Goal: Information Seeking & Learning: Learn about a topic

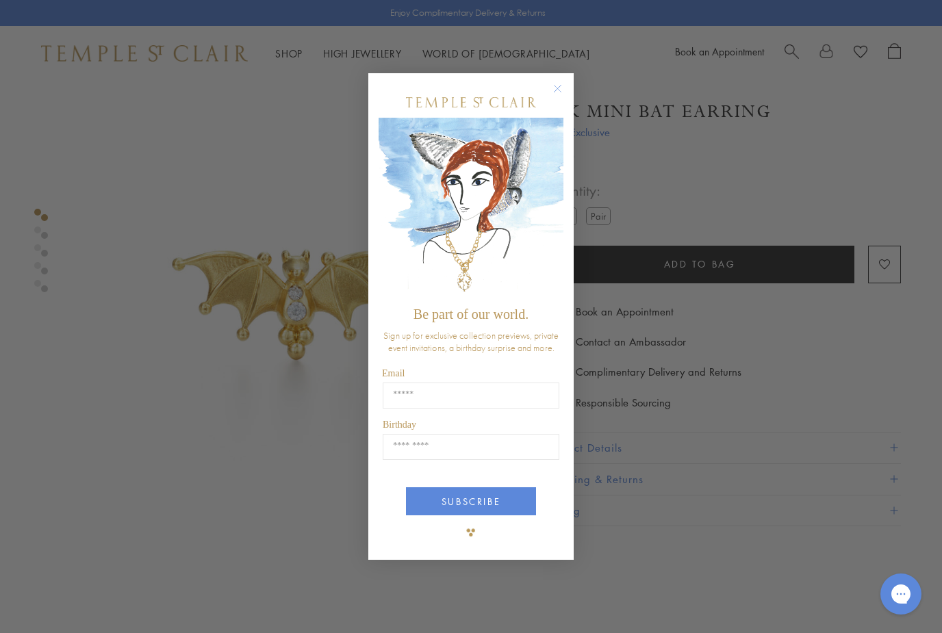
click at [560, 90] on icon "Close dialog" at bounding box center [557, 88] width 7 height 7
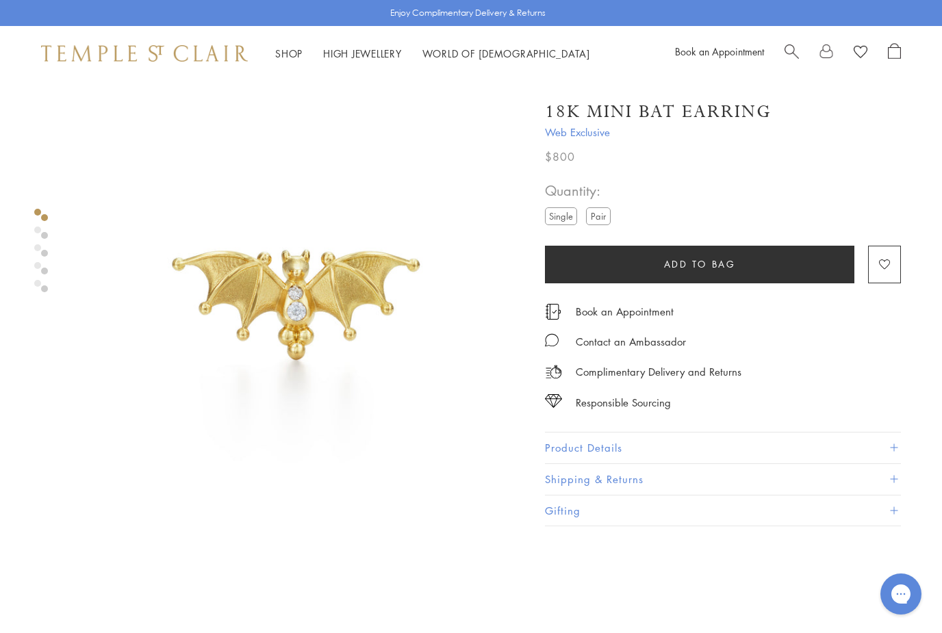
click at [292, 58] on link "Shop Shop" at bounding box center [288, 54] width 27 height 14
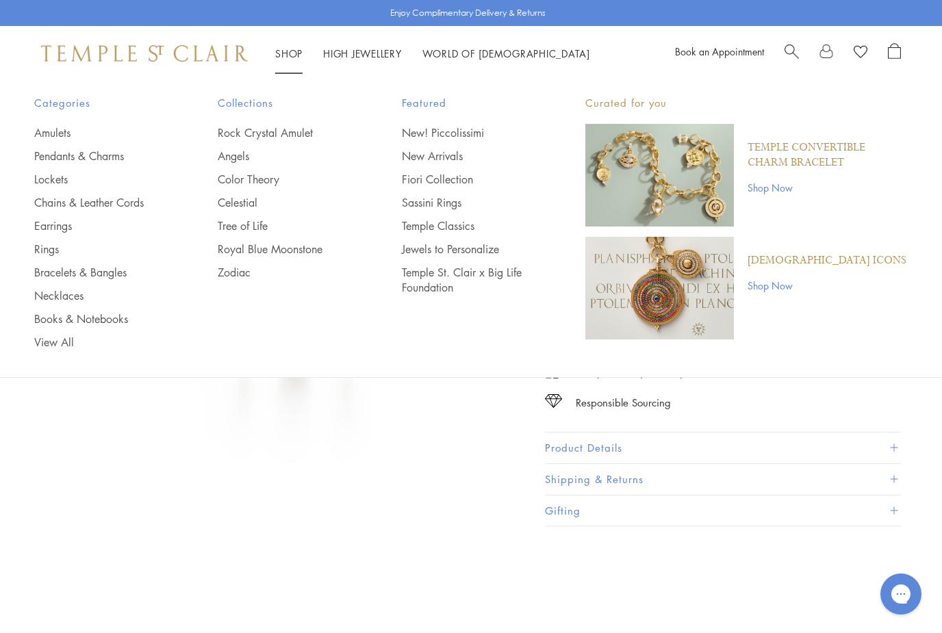
click at [791, 53] on span "Search" at bounding box center [791, 50] width 14 height 14
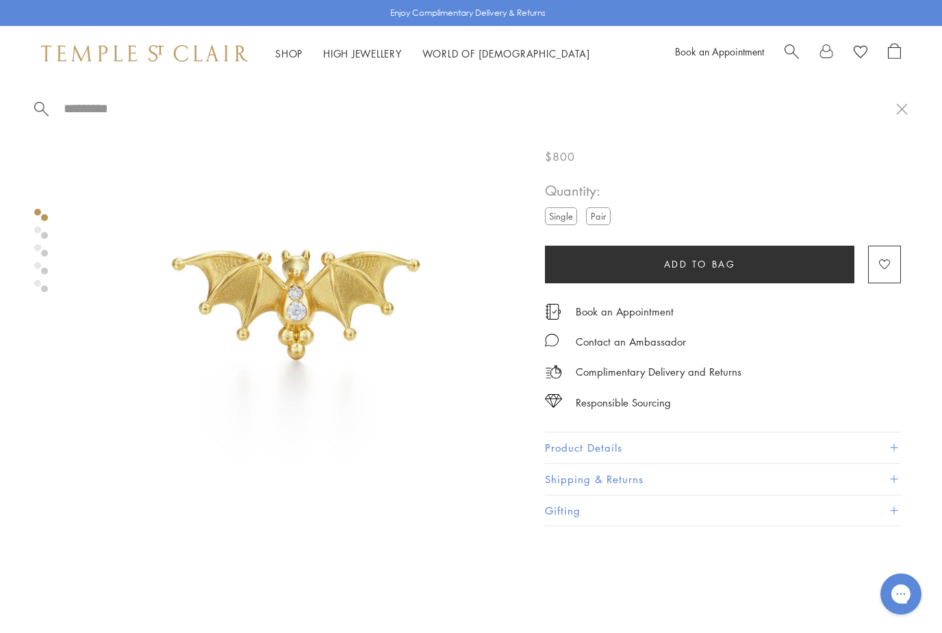
click at [793, 53] on span "Search" at bounding box center [791, 50] width 14 height 14
click at [789, 51] on span "Search" at bounding box center [791, 50] width 14 height 14
click at [120, 107] on input "search" at bounding box center [479, 109] width 834 height 16
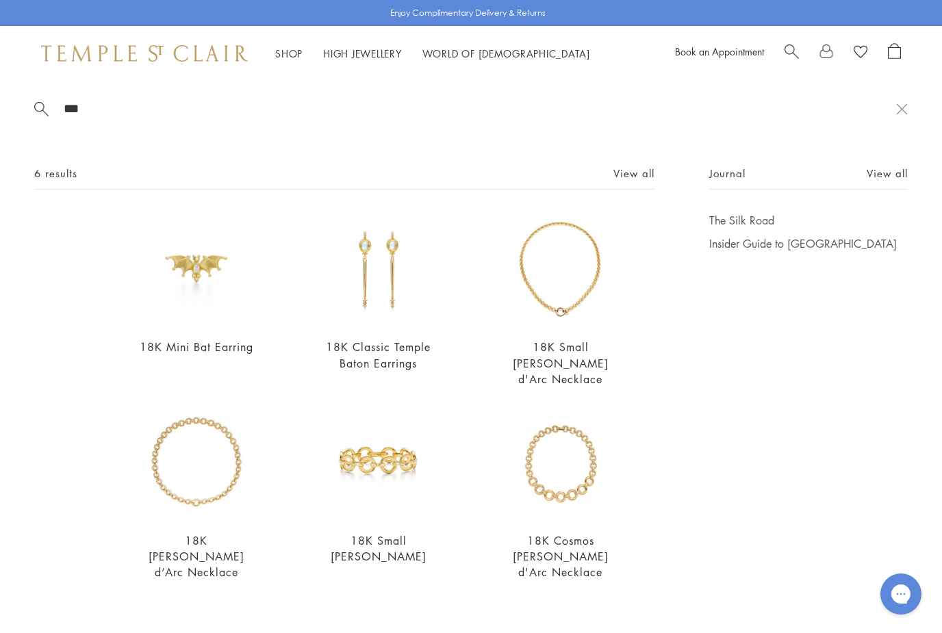
type input "***"
click at [218, 266] on img at bounding box center [197, 270] width 114 height 114
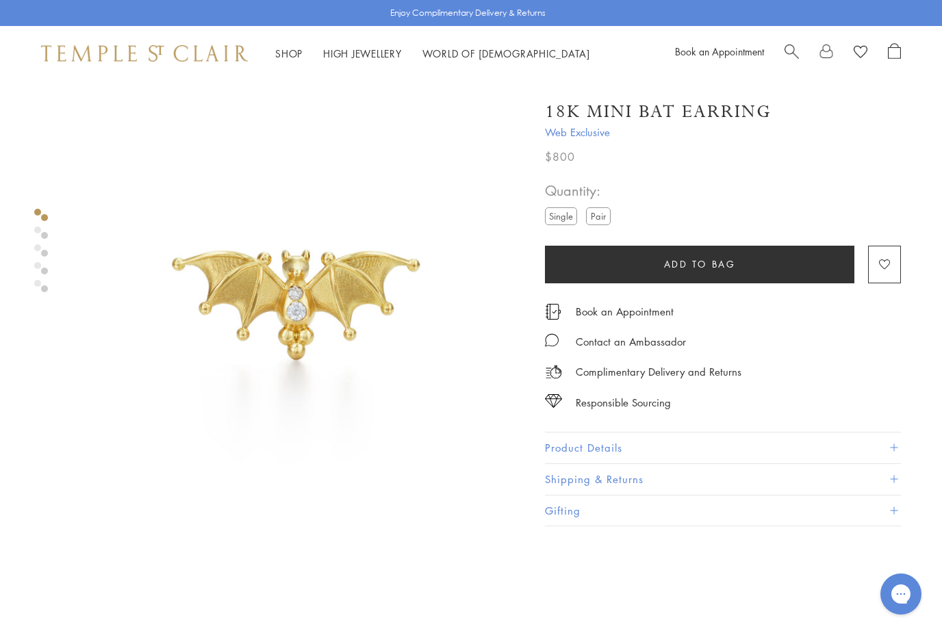
click at [624, 449] on button "Product Details" at bounding box center [723, 448] width 356 height 31
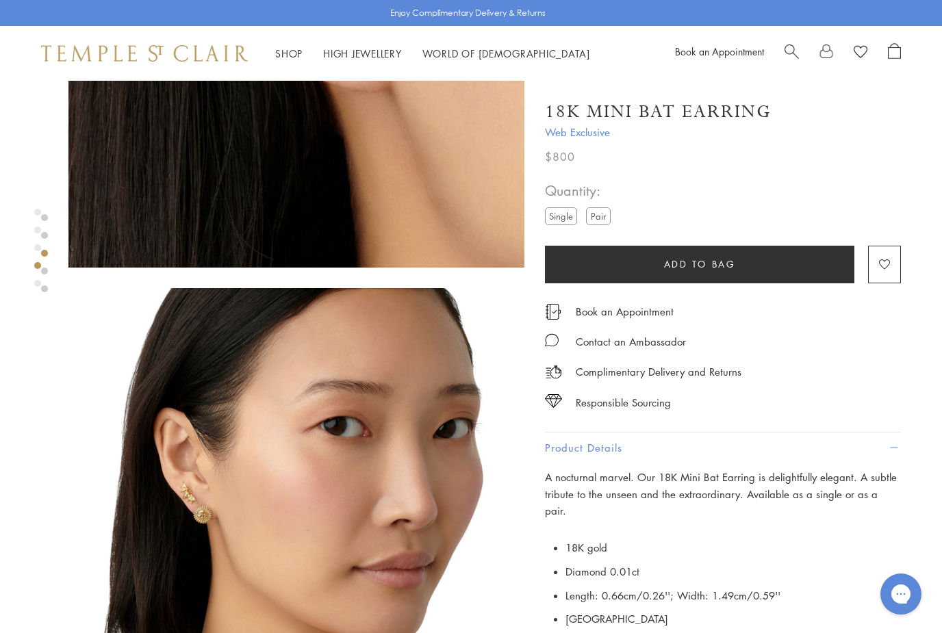
scroll to position [1216, 0]
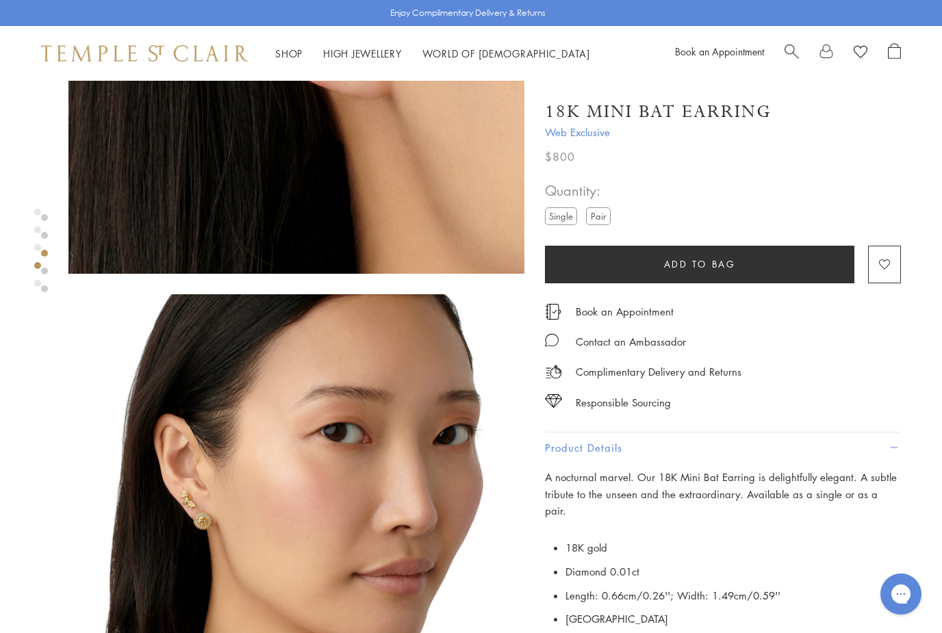
click at [229, 61] on img at bounding box center [144, 53] width 207 height 16
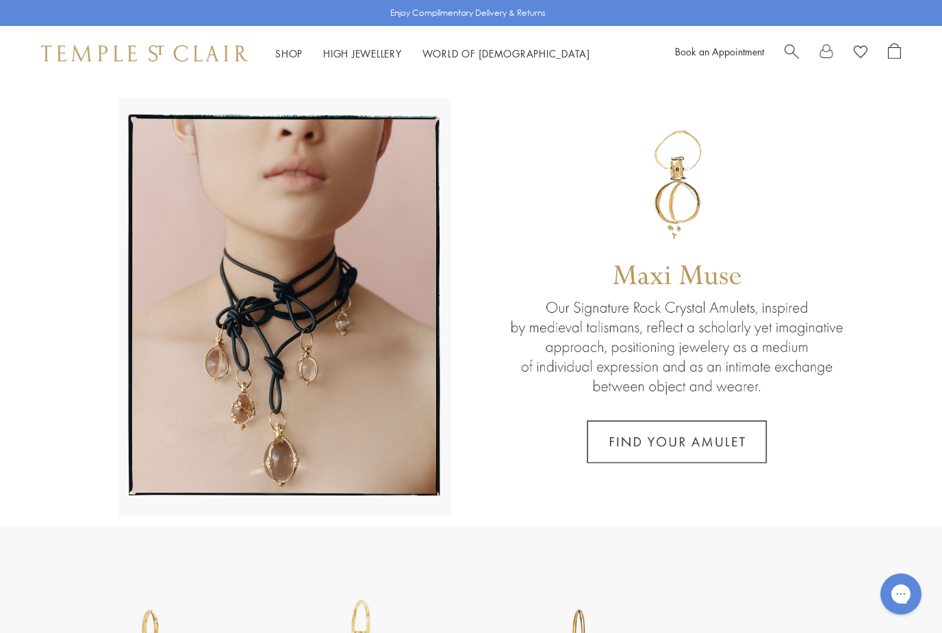
click at [830, 55] on link at bounding box center [826, 53] width 14 height 21
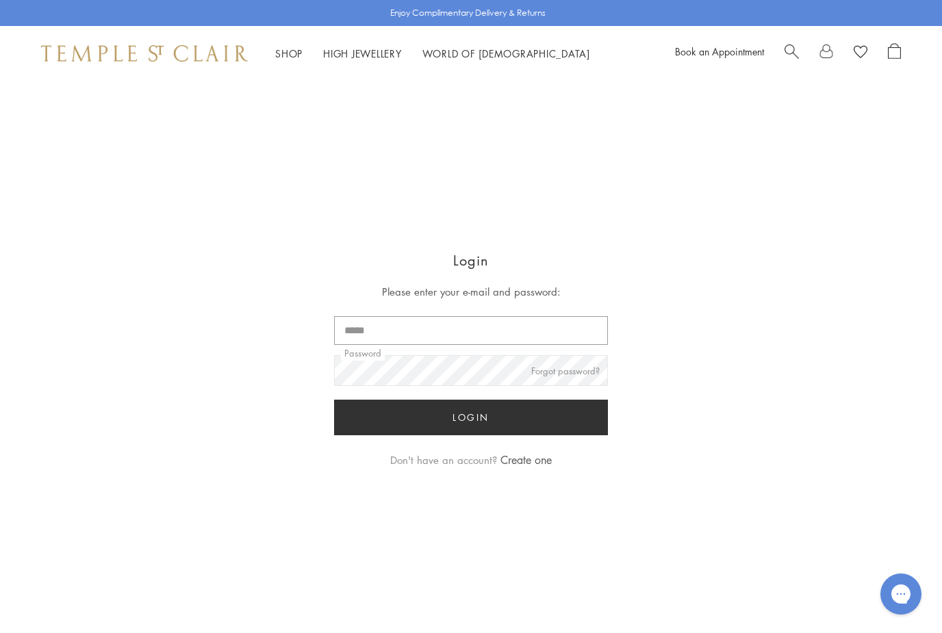
type input "**********"
click at [471, 418] on button "Login" at bounding box center [471, 418] width 274 height 36
click at [578, 428] on button "Login" at bounding box center [471, 418] width 274 height 36
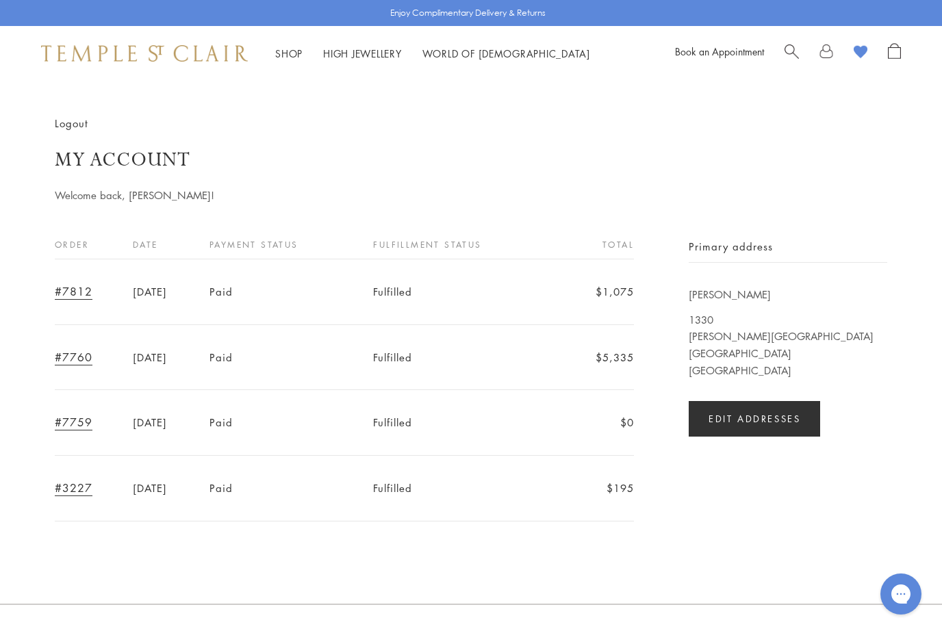
click at [791, 53] on span "Search" at bounding box center [791, 50] width 14 height 14
click at [107, 115] on input "search" at bounding box center [479, 109] width 834 height 16
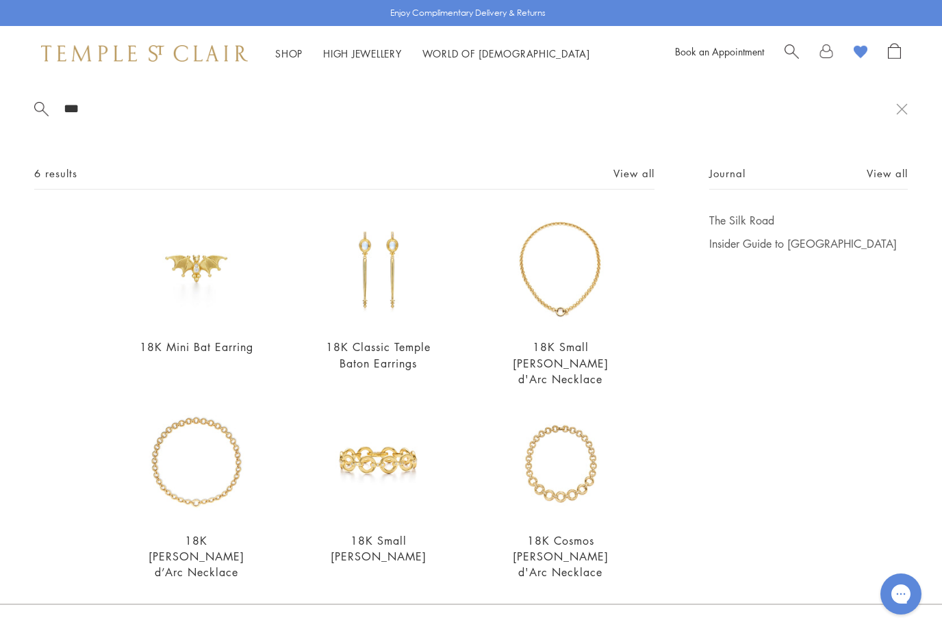
type input "***"
click at [205, 274] on img at bounding box center [197, 270] width 114 height 114
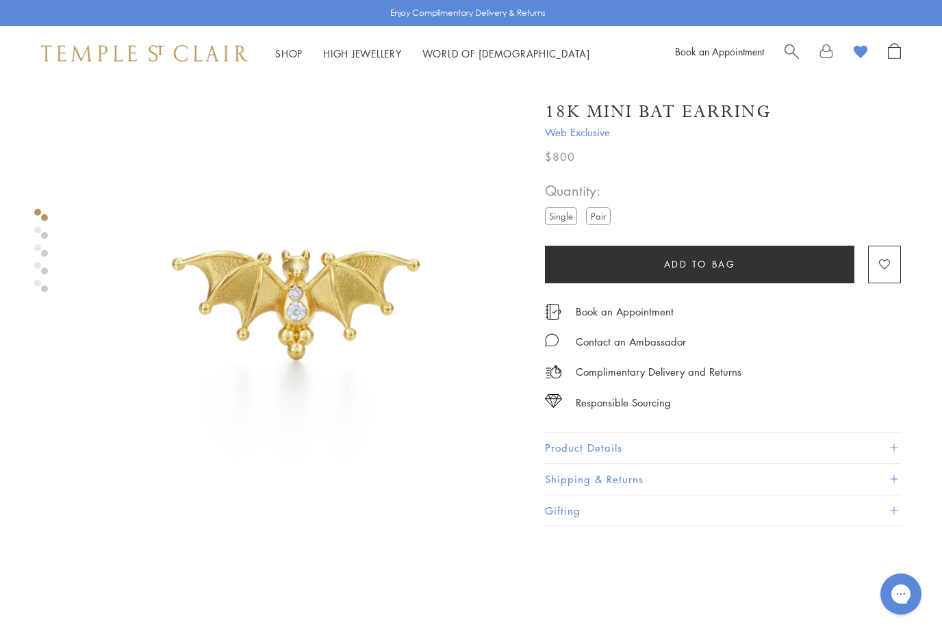
click at [884, 261] on image "button" at bounding box center [884, 264] width 11 height 10
click at [607, 220] on label "Pair" at bounding box center [598, 215] width 25 height 17
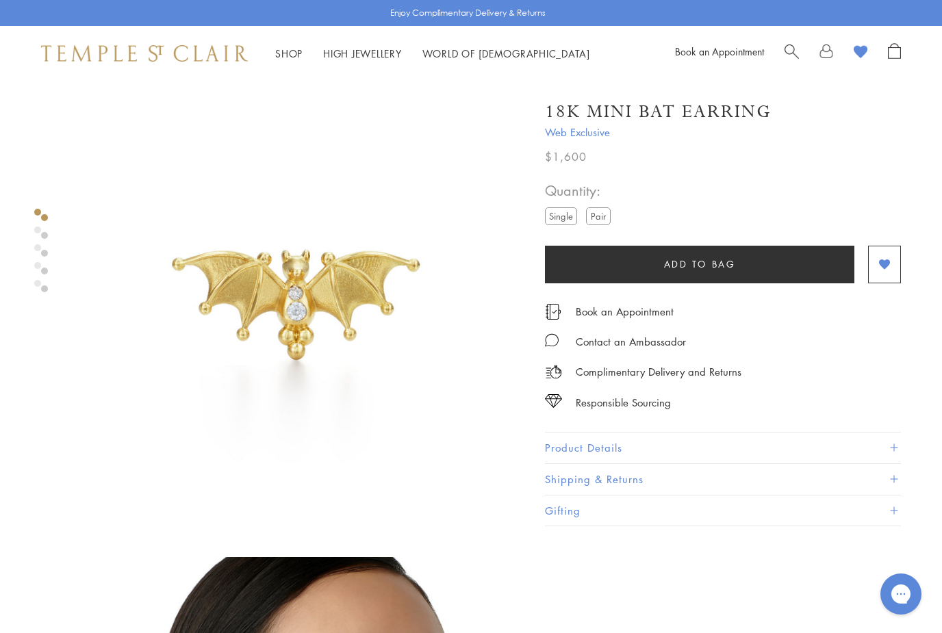
click at [236, 60] on img at bounding box center [144, 53] width 207 height 16
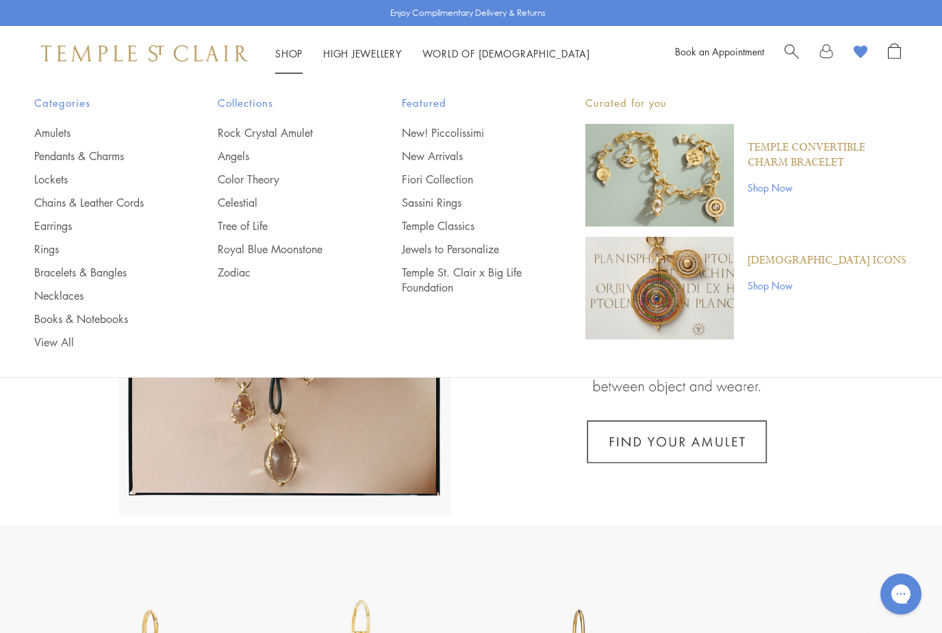
click at [458, 157] on link "New Arrivals" at bounding box center [466, 156] width 129 height 15
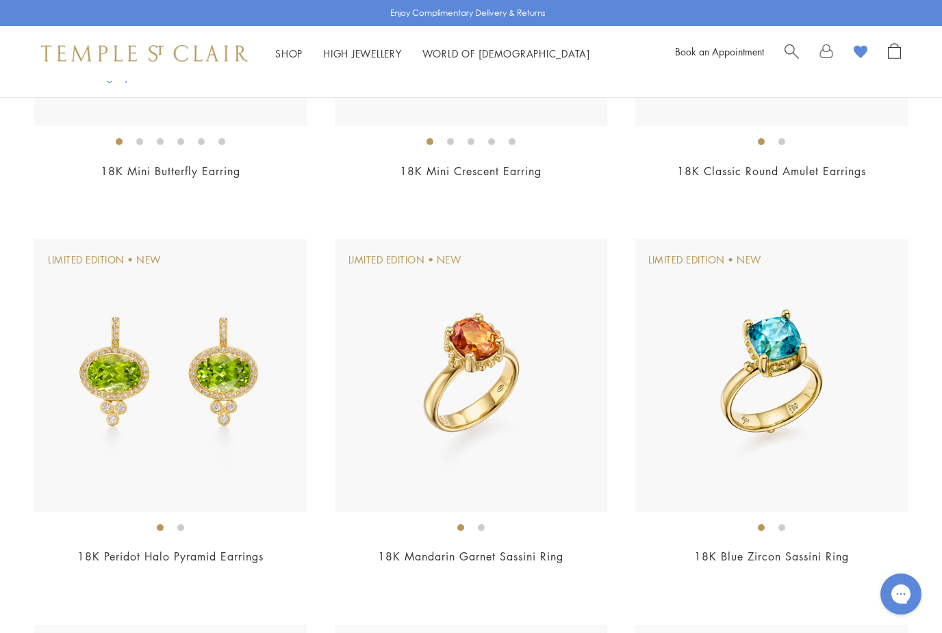
scroll to position [784, 0]
click at [236, 370] on img at bounding box center [170, 374] width 273 height 273
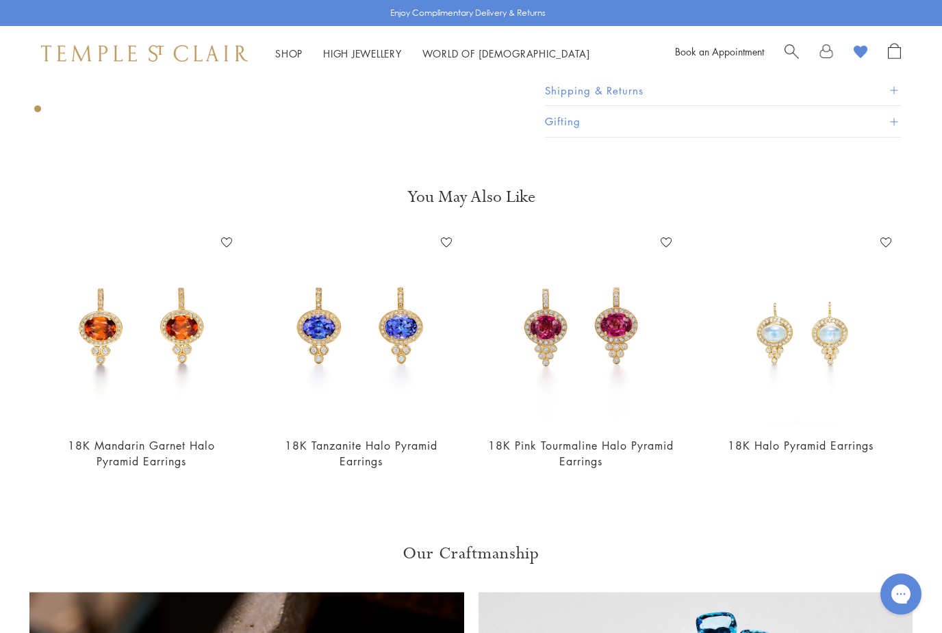
scroll to position [400, 0]
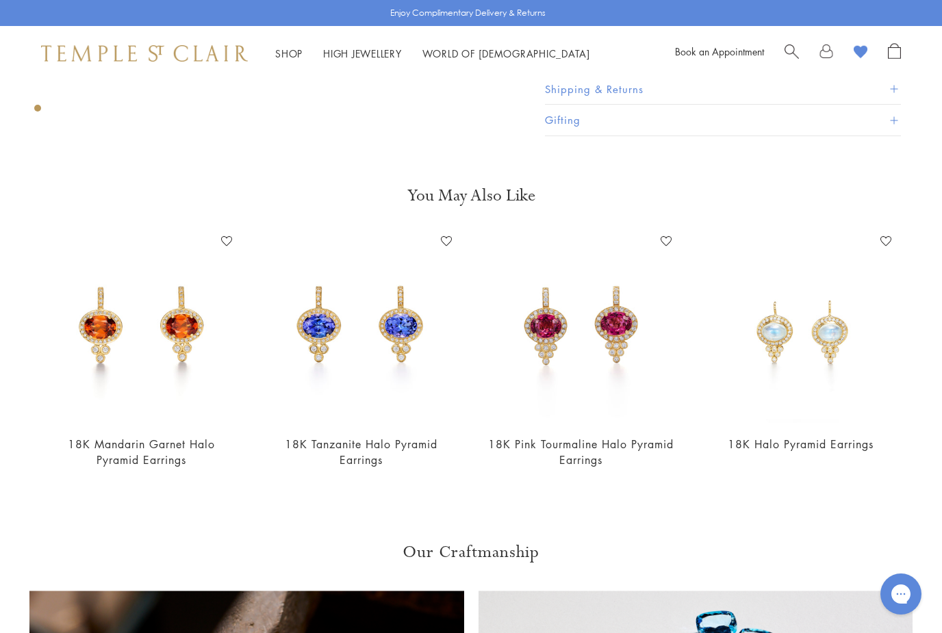
click at [627, 386] on img at bounding box center [581, 327] width 192 height 192
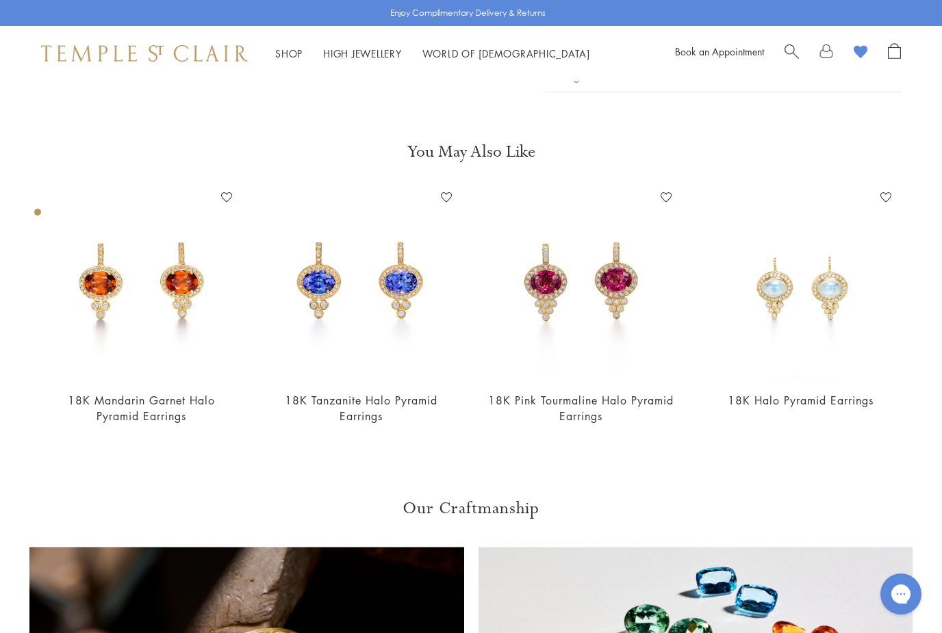
scroll to position [254, 0]
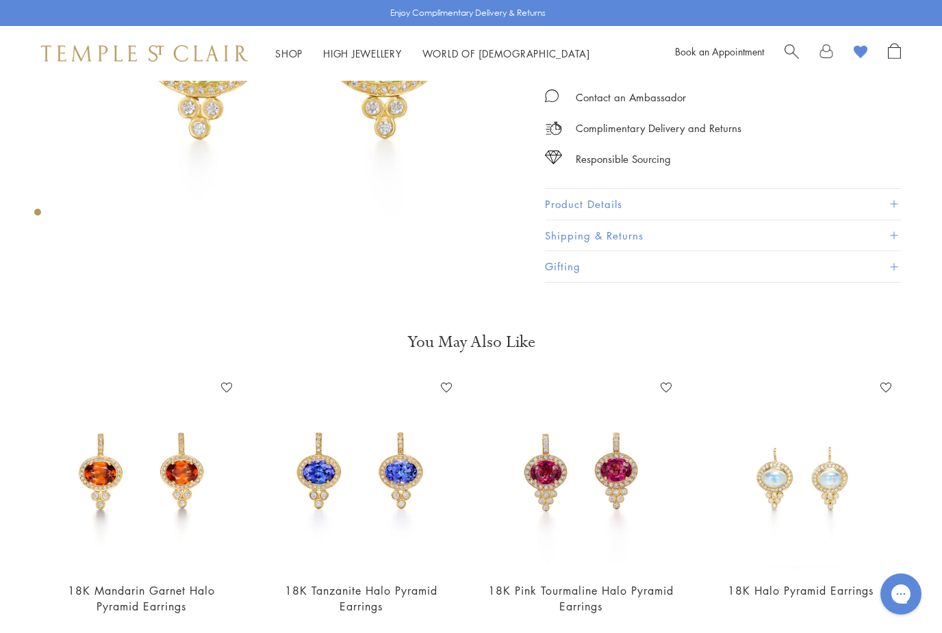
click at [392, 465] on img at bounding box center [361, 473] width 192 height 192
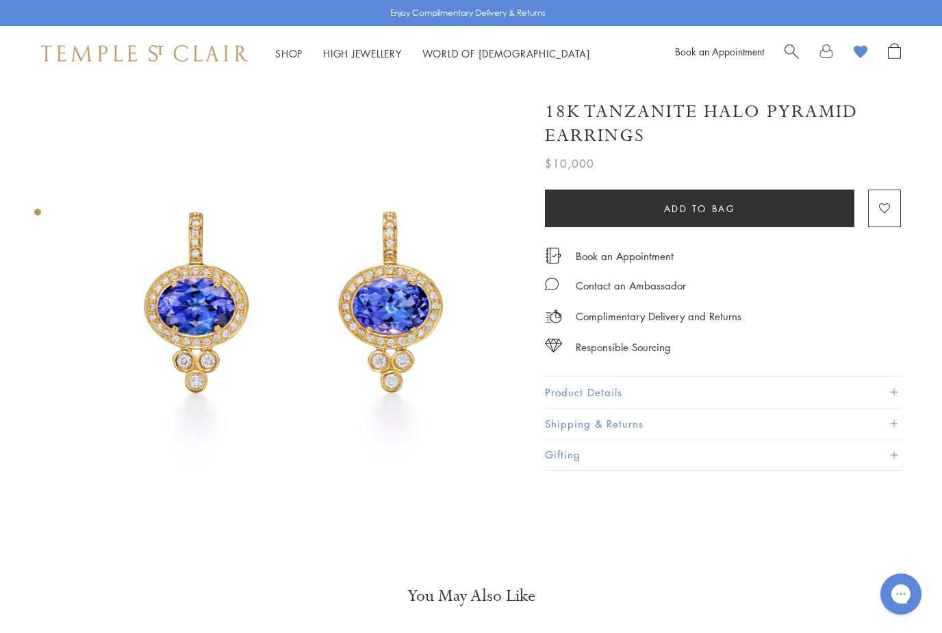
click at [615, 396] on button "Product Details" at bounding box center [723, 392] width 356 height 31
click at [629, 392] on button "Product Details" at bounding box center [723, 392] width 356 height 31
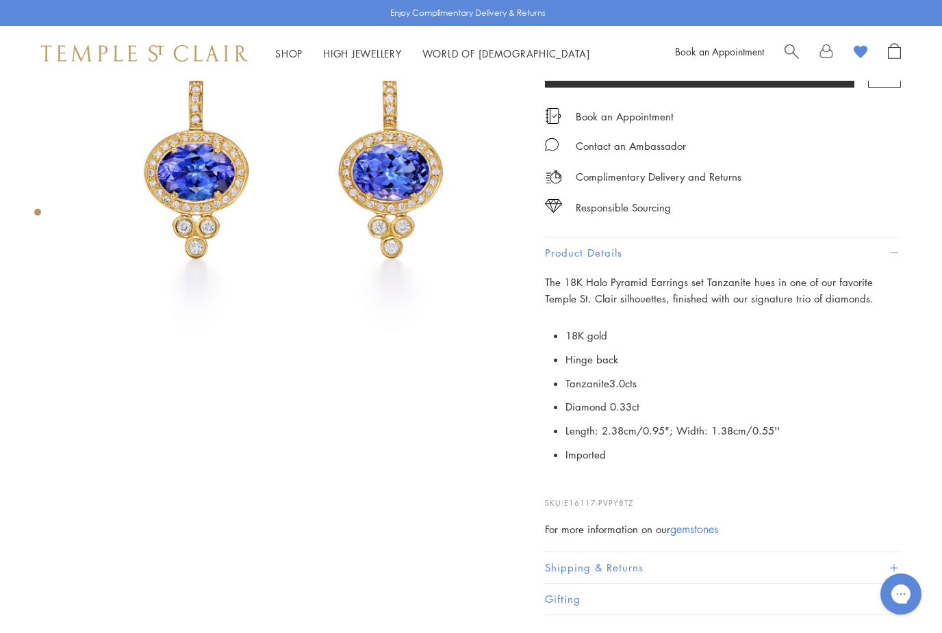
scroll to position [135, 0]
